Goal: Transaction & Acquisition: Purchase product/service

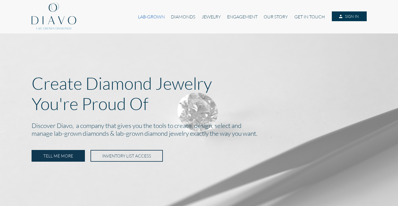
click at [146, 18] on link "LAB-GROWN" at bounding box center [151, 16] width 33 height 11
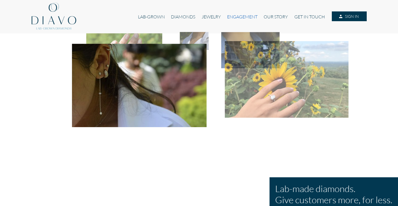
click at [243, 18] on link "ENGAGEMENT" at bounding box center [242, 16] width 37 height 11
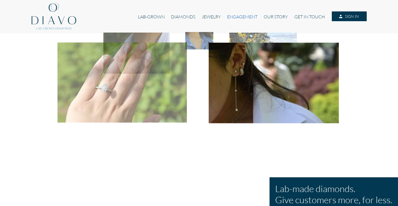
click at [227, 17] on link "ENGAGEMENT" at bounding box center [242, 16] width 37 height 11
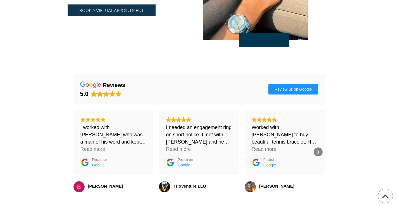
scroll to position [914, 0]
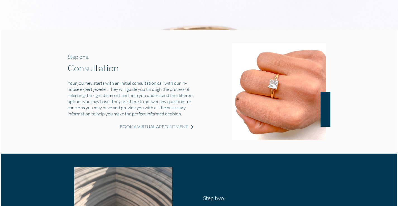
scroll to position [418, 0]
